Goal: Check status

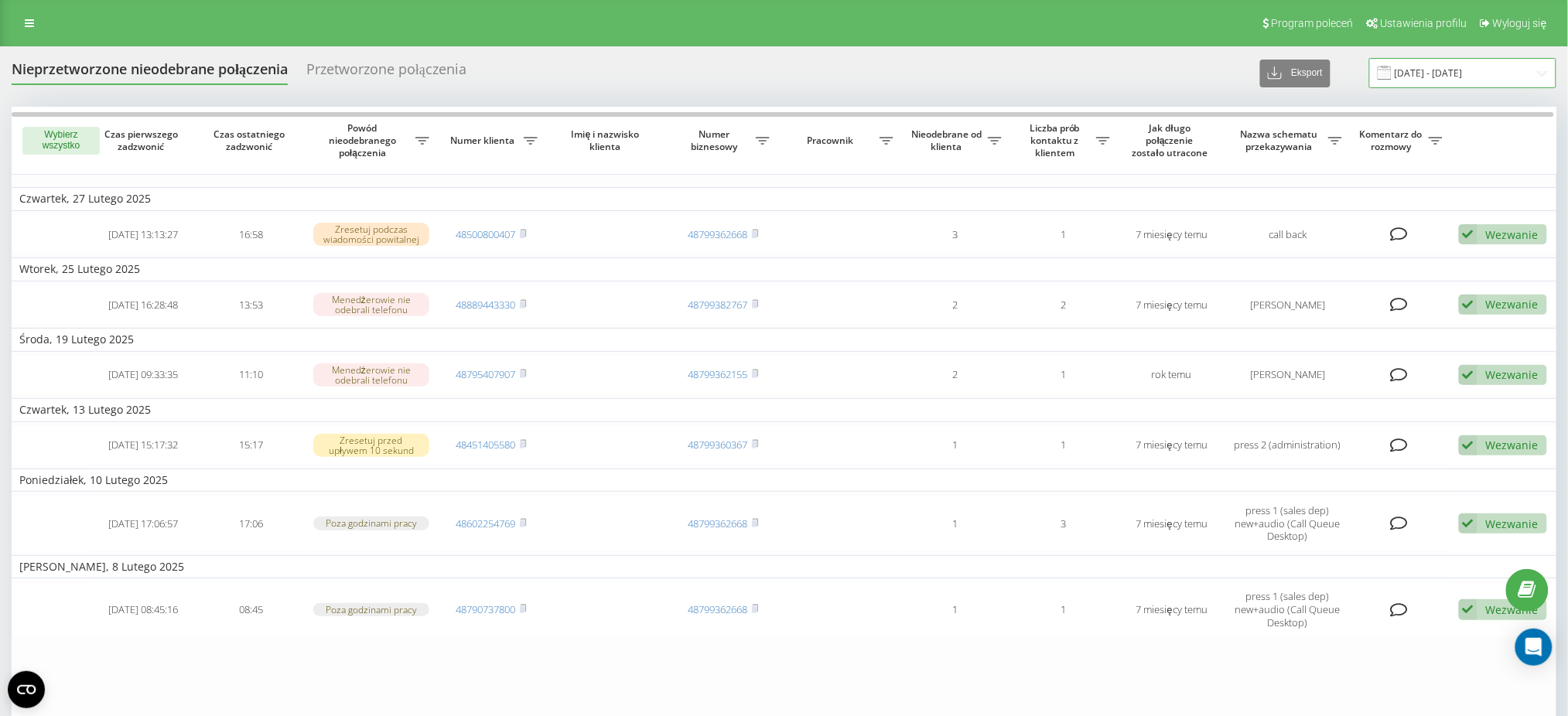
click at [1439, 79] on input "[DATE] - [DATE]" at bounding box center [1463, 72] width 187 height 30
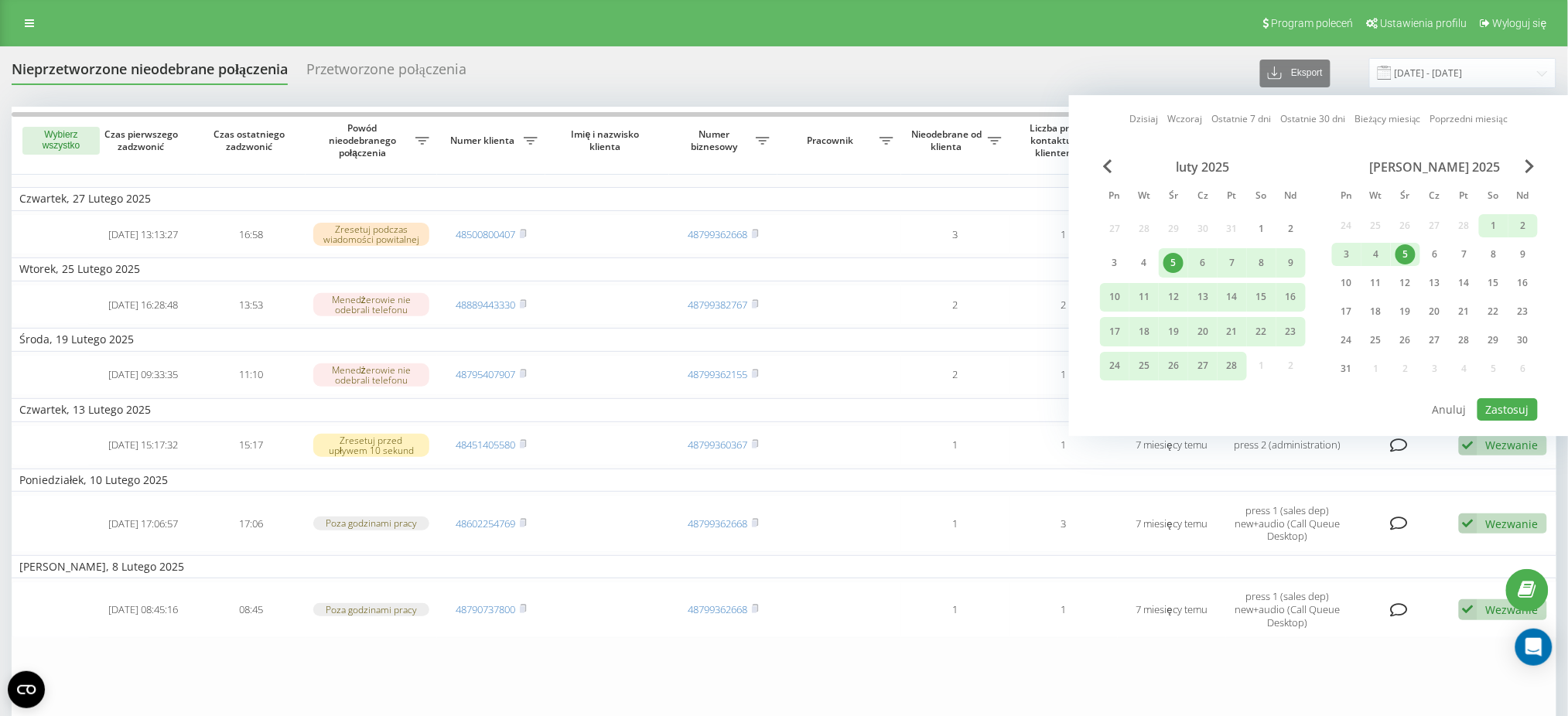
click at [1185, 113] on link "Wczoraj" at bounding box center [1185, 119] width 35 height 15
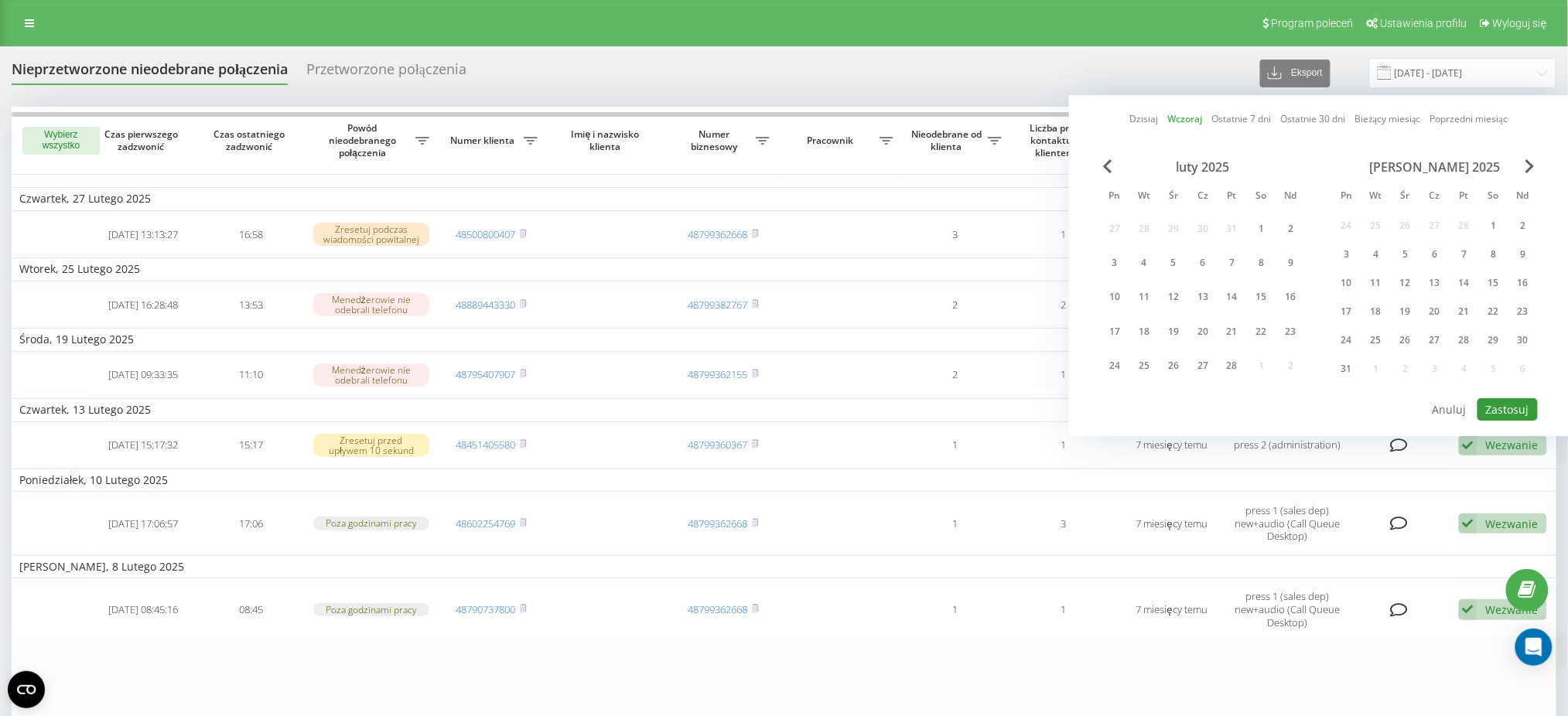
click at [1509, 403] on button "Zastosuj" at bounding box center [1507, 409] width 60 height 23
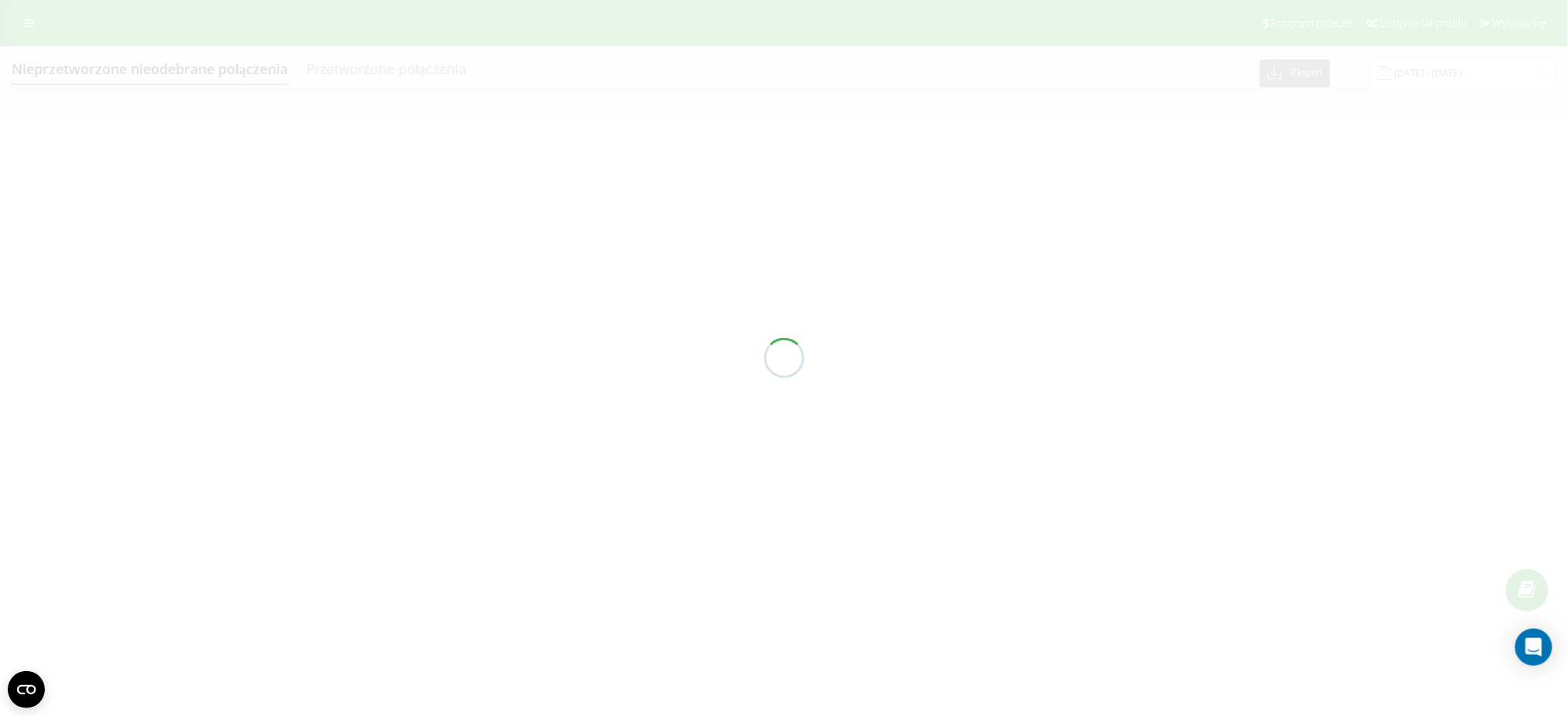
type input "[DATE] - [DATE]"
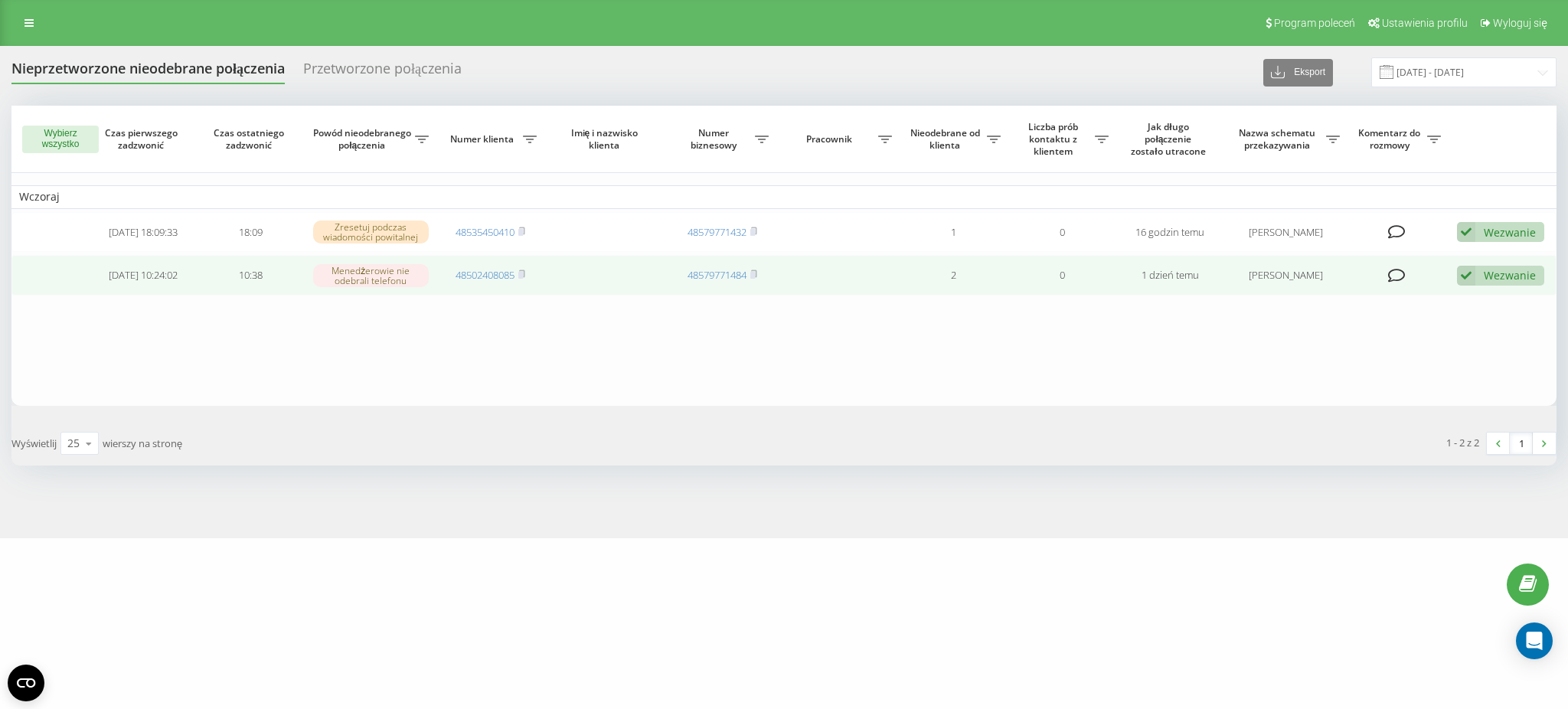
click at [1472, 279] on icon at bounding box center [1466, 276] width 19 height 21
click at [1351, 327] on span "Skontaktowano się z klientem za pomocą innego kanału" at bounding box center [1389, 327] width 284 height 15
